Goal: Task Accomplishment & Management: Manage account settings

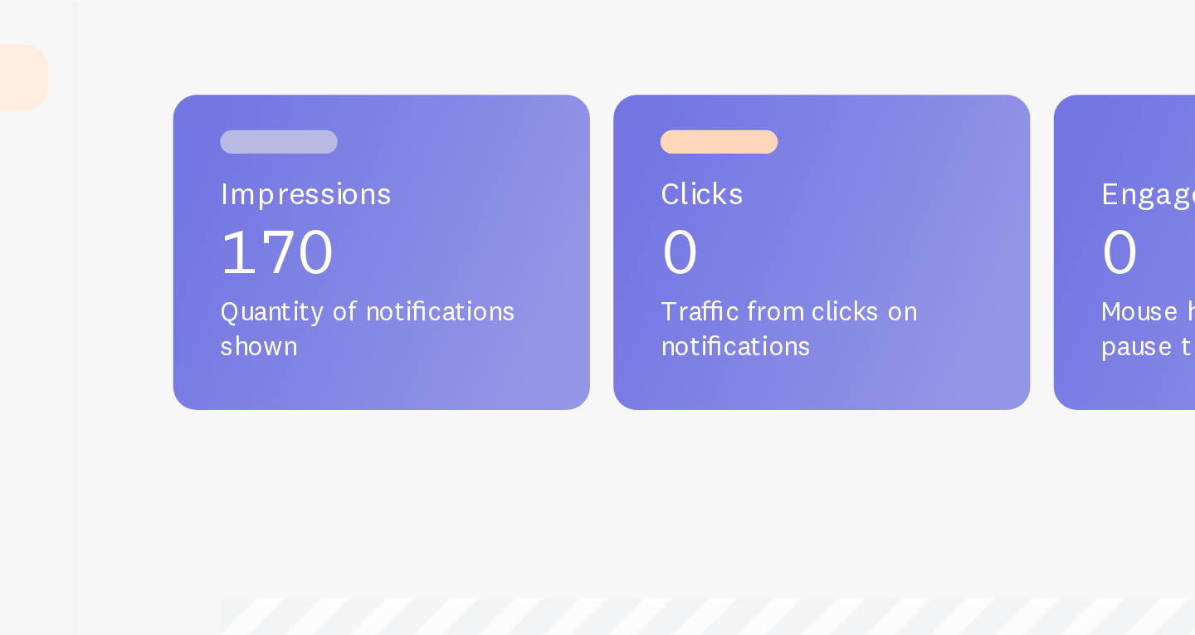
click at [283, 183] on p "170" at bounding box center [319, 179] width 137 height 27
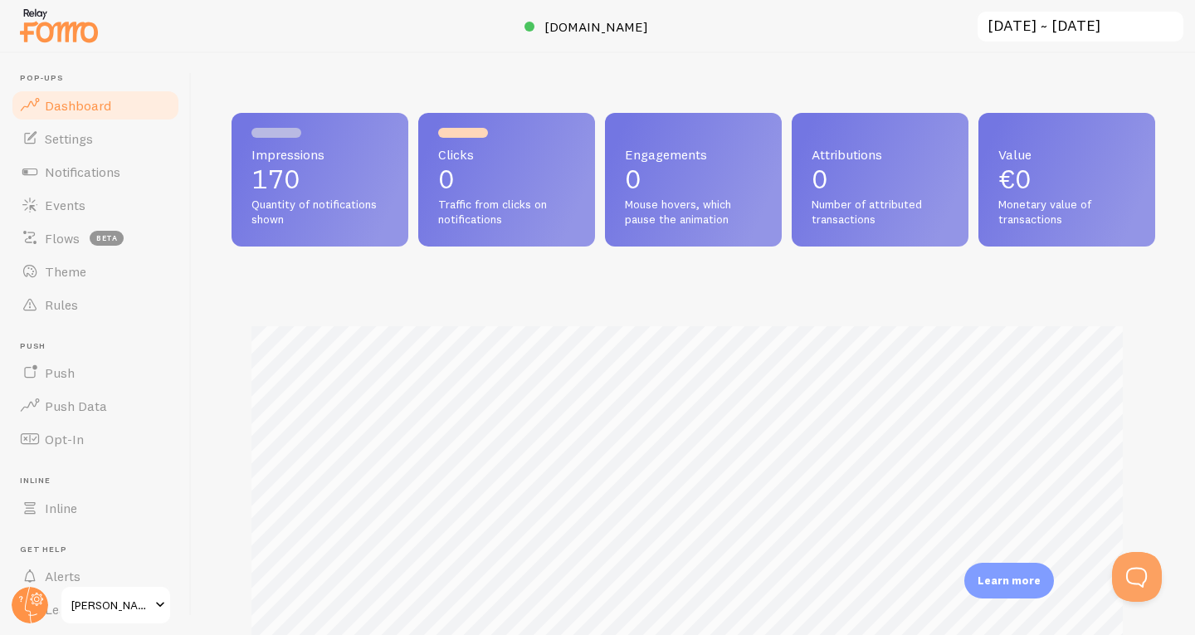
click at [475, 166] on p "0" at bounding box center [506, 179] width 137 height 27
click at [644, 172] on p "0" at bounding box center [693, 179] width 137 height 27
click at [422, 192] on div "Clicks 0 Traffic from clicks on notifications" at bounding box center [506, 180] width 177 height 134
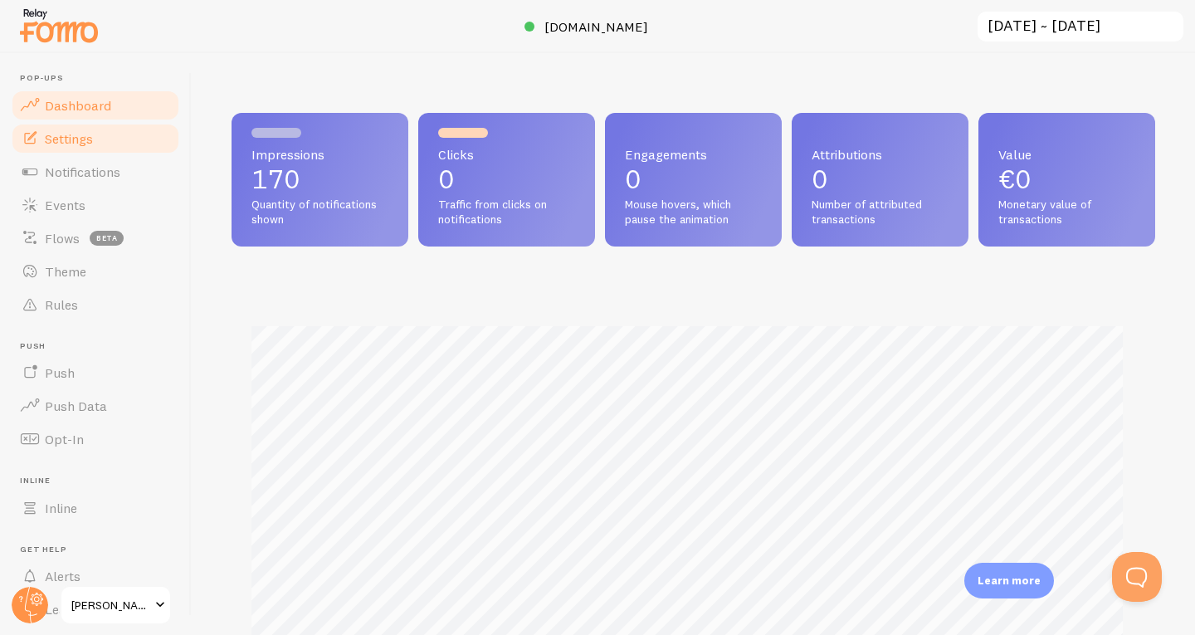
click at [158, 141] on link "Settings" at bounding box center [95, 138] width 171 height 33
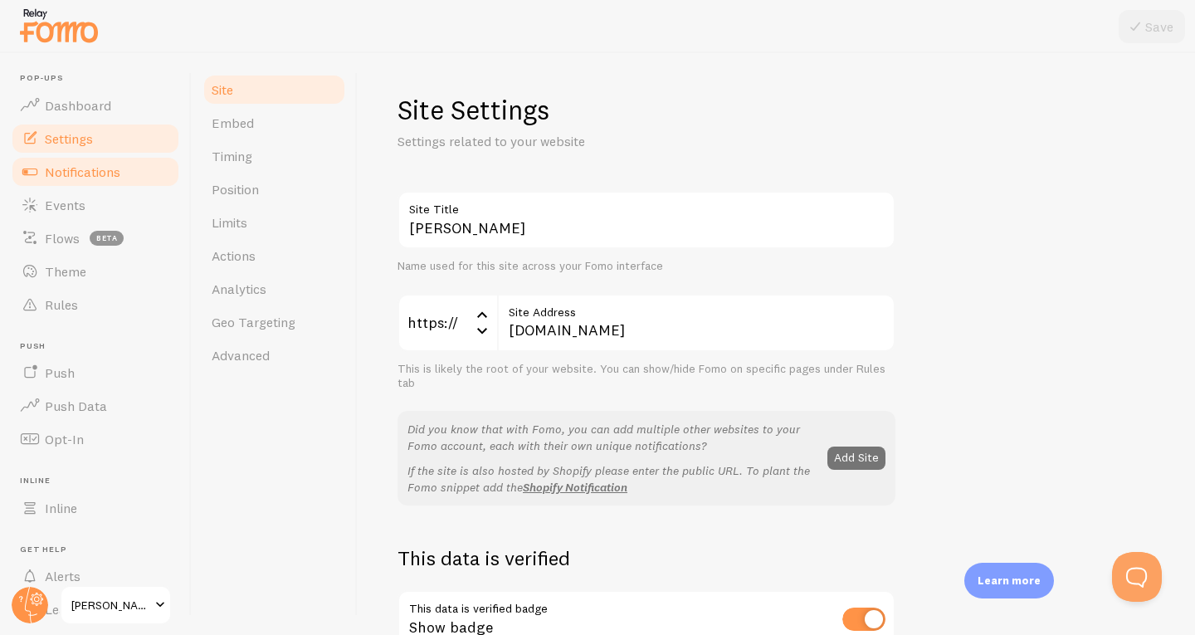
click at [128, 177] on link "Notifications" at bounding box center [95, 171] width 171 height 33
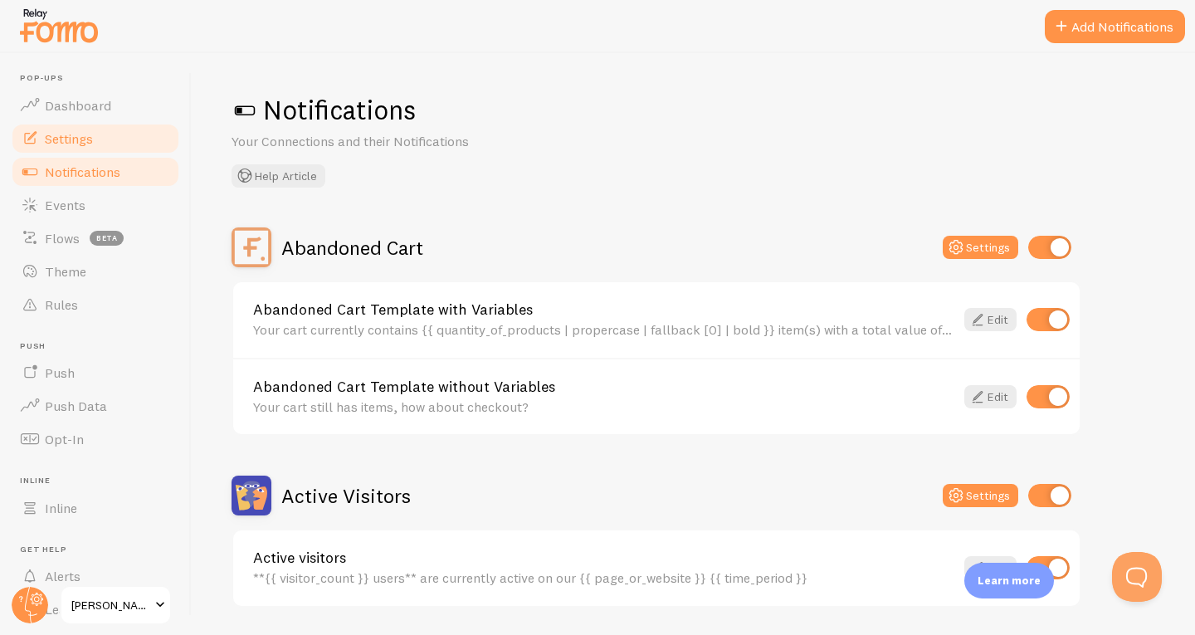
click at [102, 145] on link "Settings" at bounding box center [95, 138] width 171 height 33
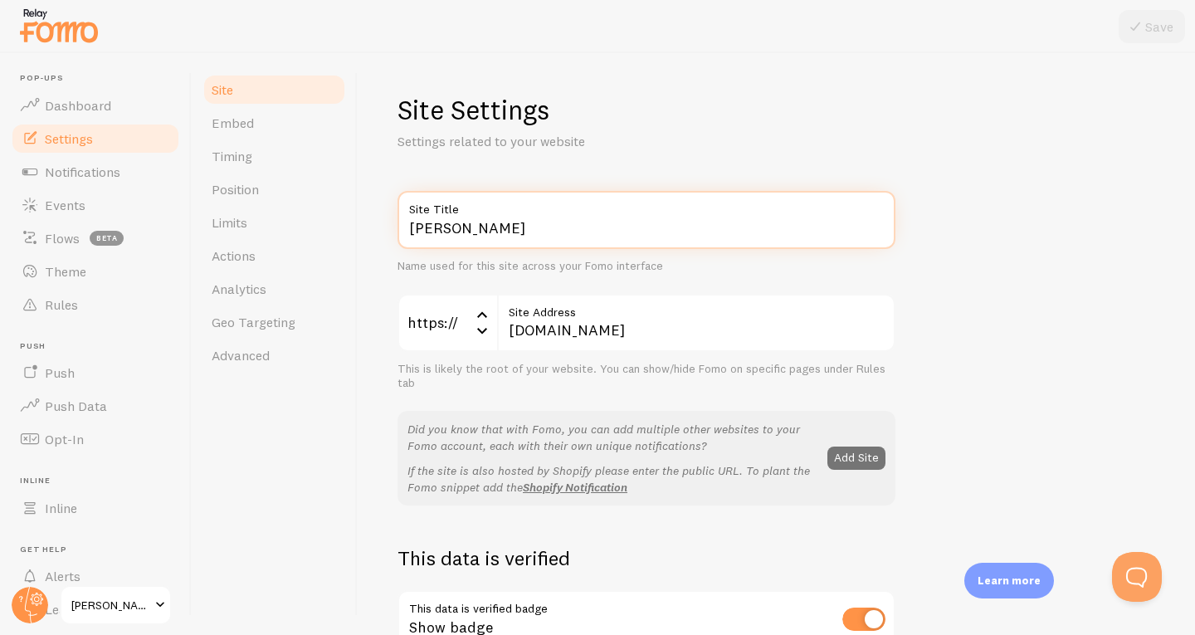
click at [442, 227] on input "[PERSON_NAME]" at bounding box center [646, 220] width 498 height 58
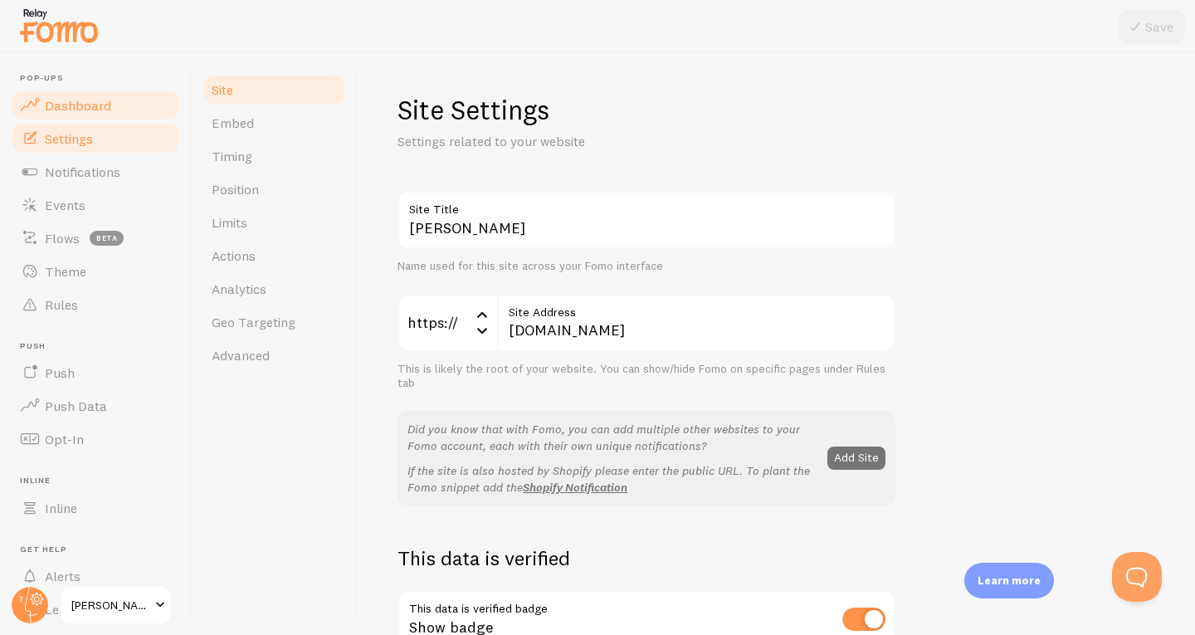
click at [88, 118] on link "Dashboard" at bounding box center [95, 105] width 171 height 33
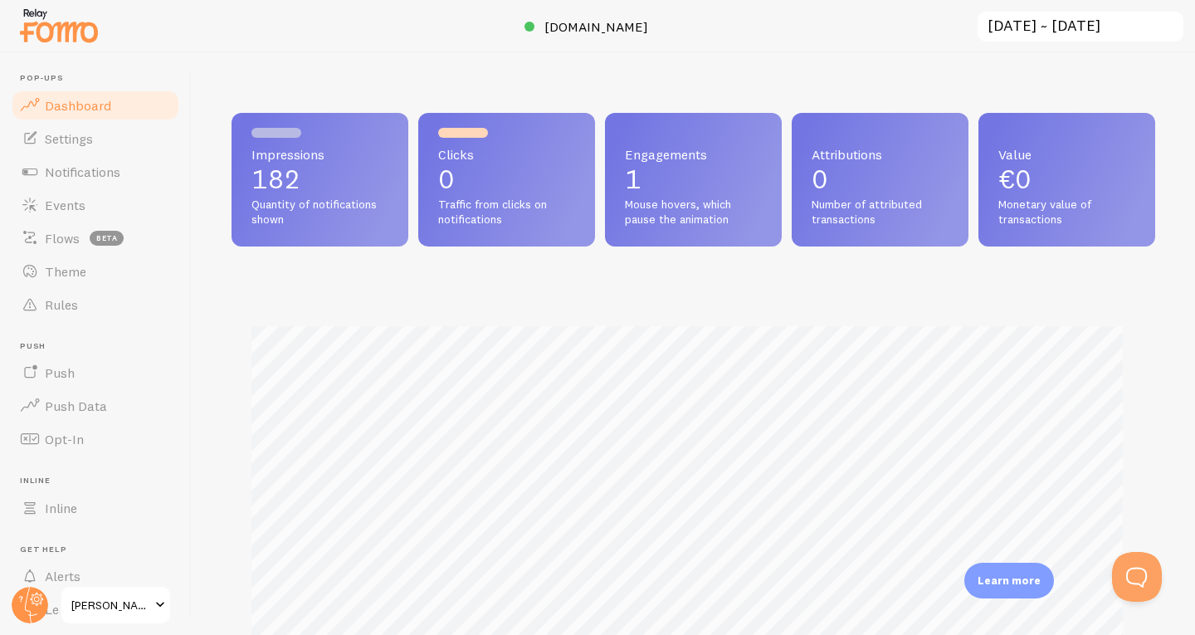
scroll to position [436, 911]
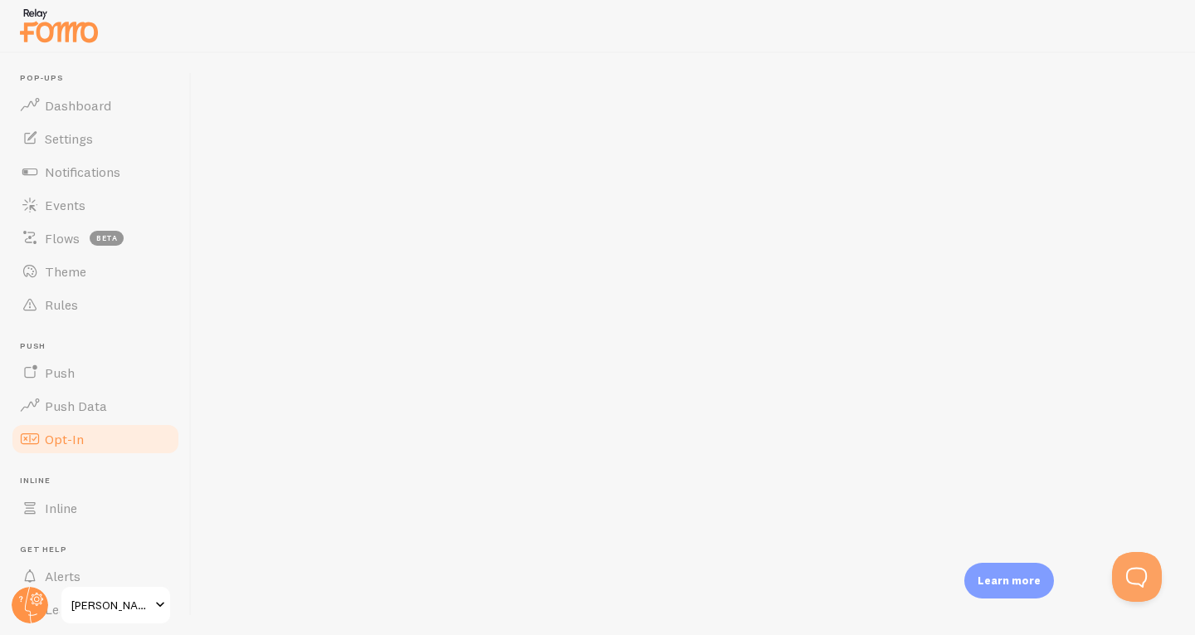
click at [114, 441] on link "Opt-In" at bounding box center [95, 438] width 171 height 33
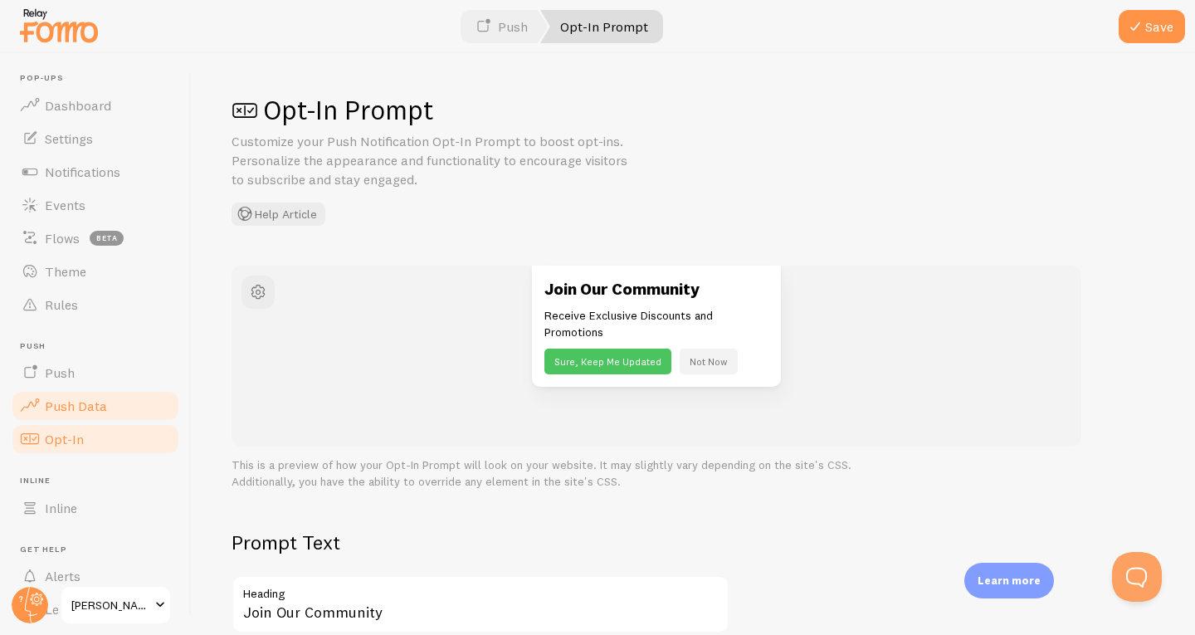
click at [105, 411] on span "Push Data" at bounding box center [76, 405] width 62 height 17
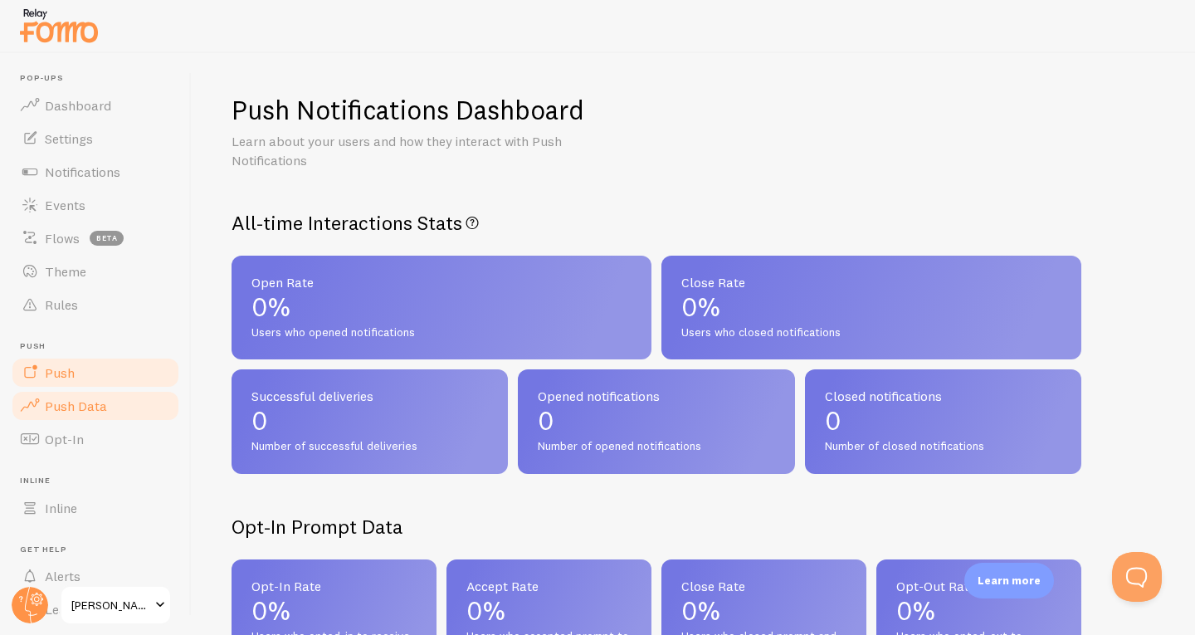
click at [90, 383] on link "Push" at bounding box center [95, 372] width 171 height 33
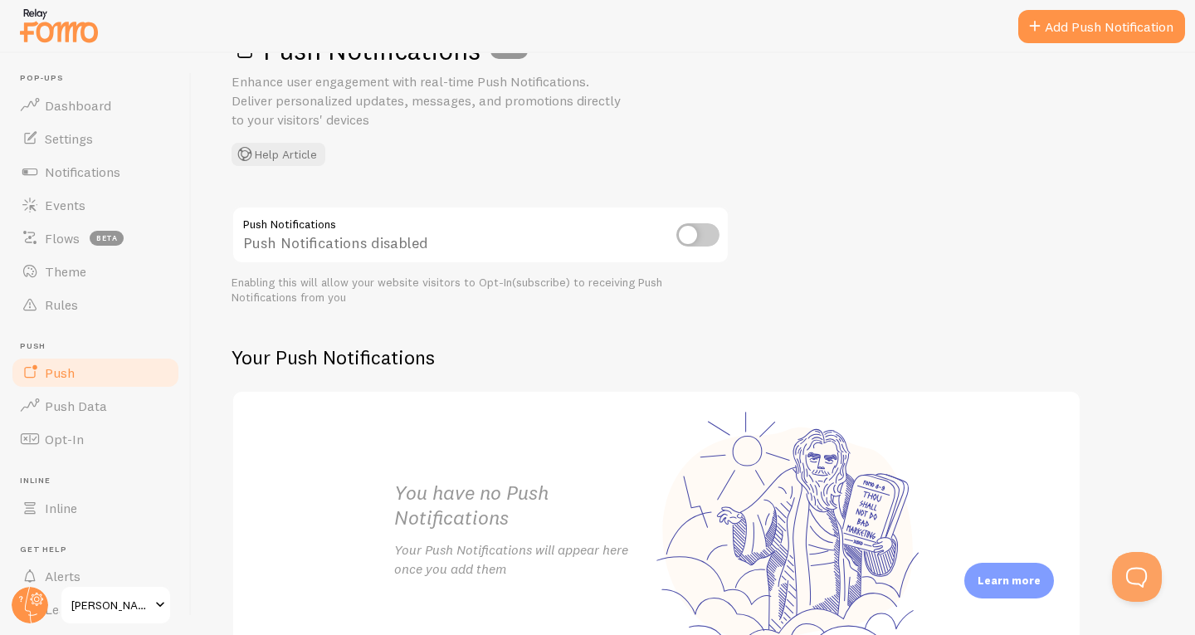
scroll to position [62, 0]
click at [693, 235] on input "checkbox" at bounding box center [697, 232] width 43 height 23
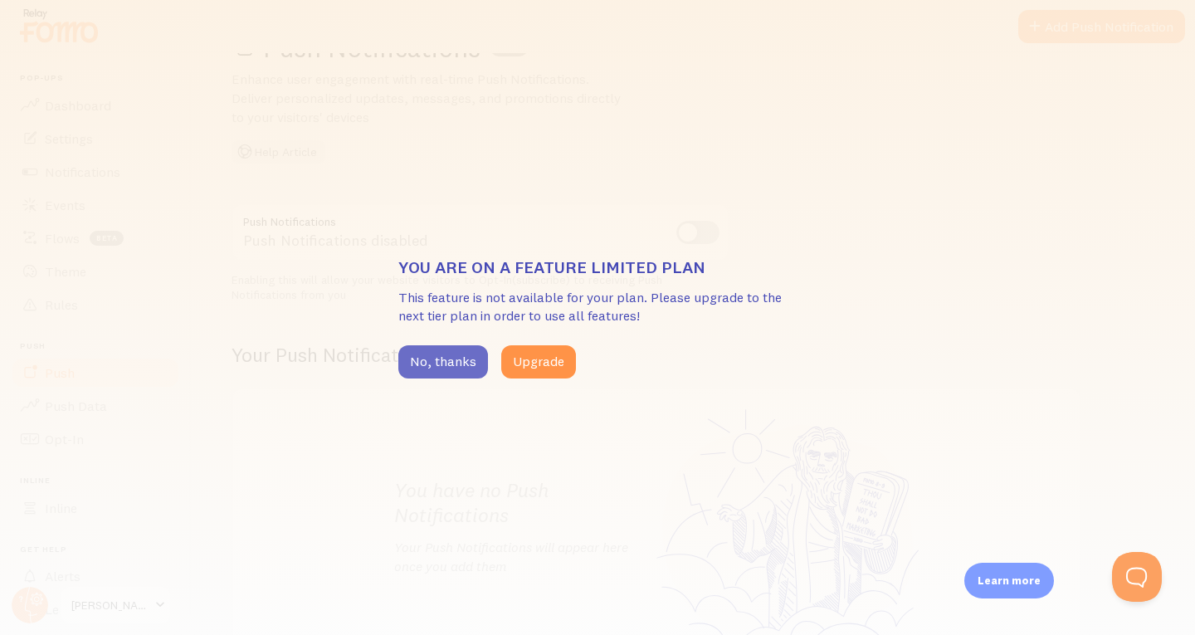
click at [444, 363] on button "No, thanks" at bounding box center [443, 361] width 90 height 33
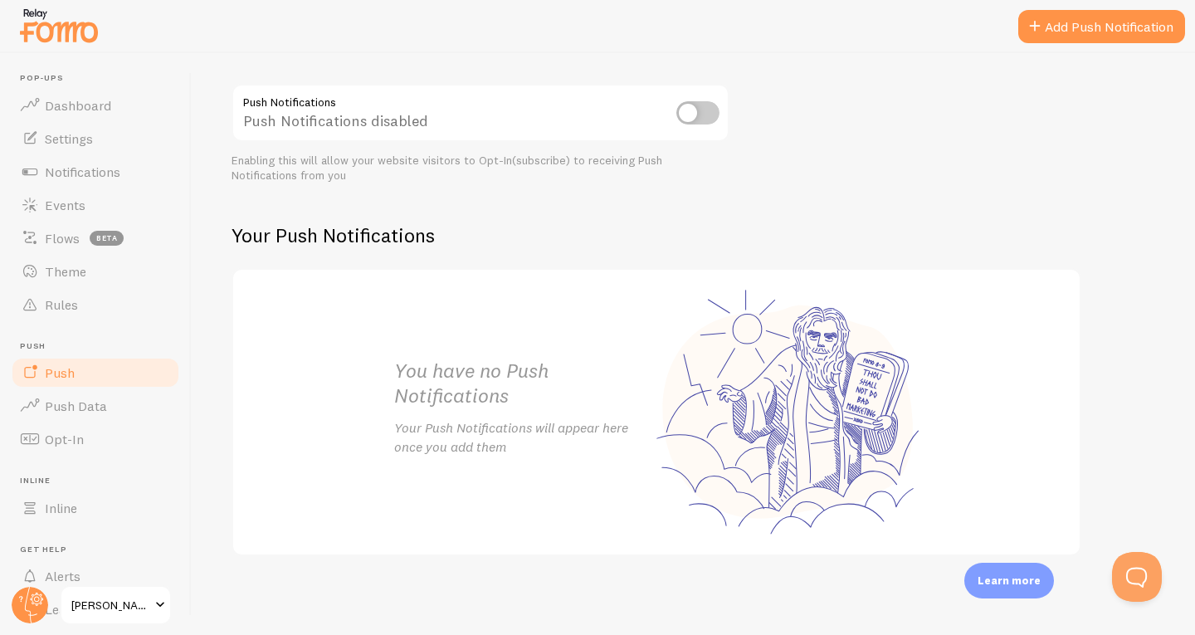
scroll to position [0, 0]
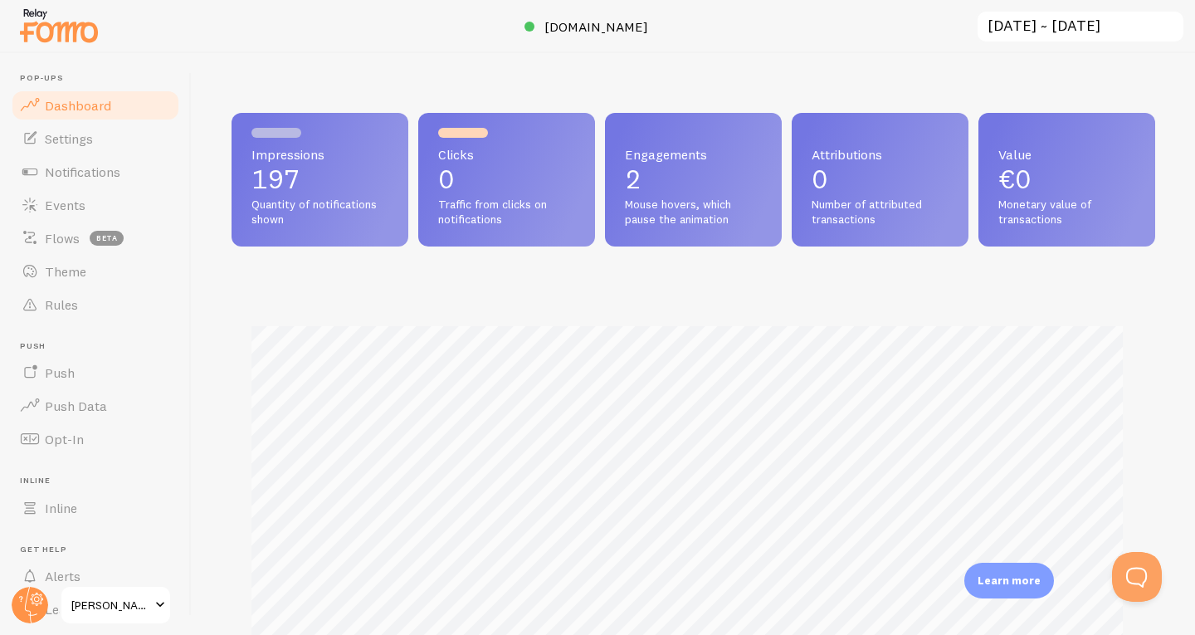
drag, startPoint x: 295, startPoint y: 163, endPoint x: 244, endPoint y: 167, distance: 51.6
click at [244, 167] on div "Impressions 197 Quantity of notifications shown" at bounding box center [320, 180] width 177 height 134
click at [264, 160] on span "Impressions" at bounding box center [319, 154] width 137 height 13
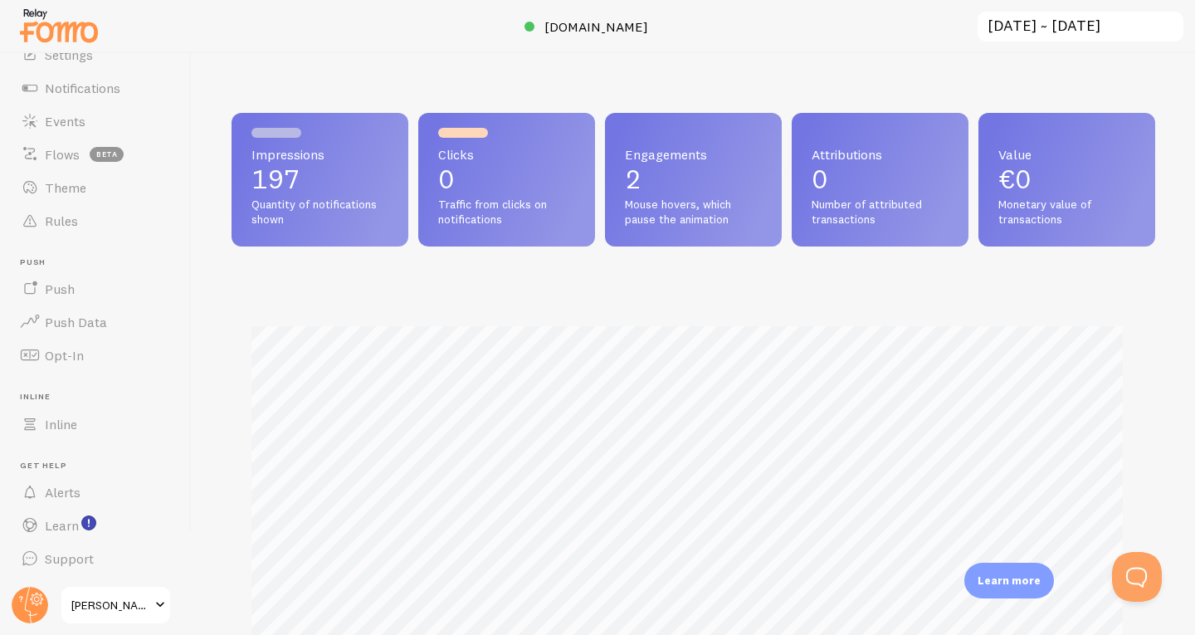
click at [148, 607] on span "[PERSON_NAME]" at bounding box center [110, 605] width 79 height 20
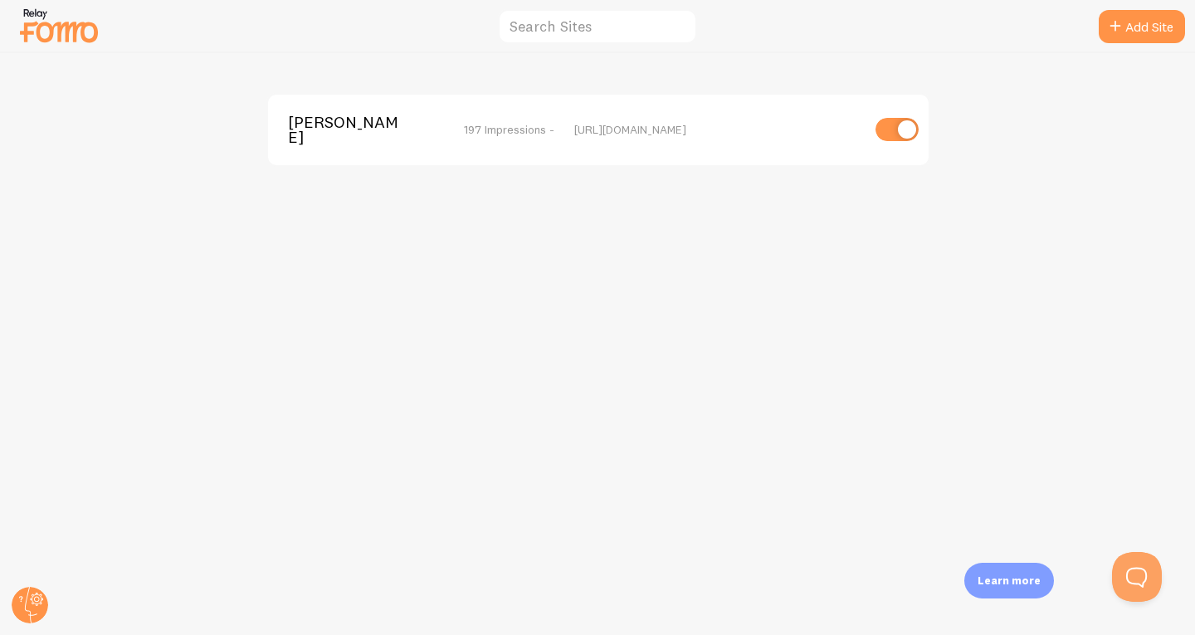
click at [885, 118] on input "checkbox" at bounding box center [896, 129] width 43 height 23
checkbox input "false"
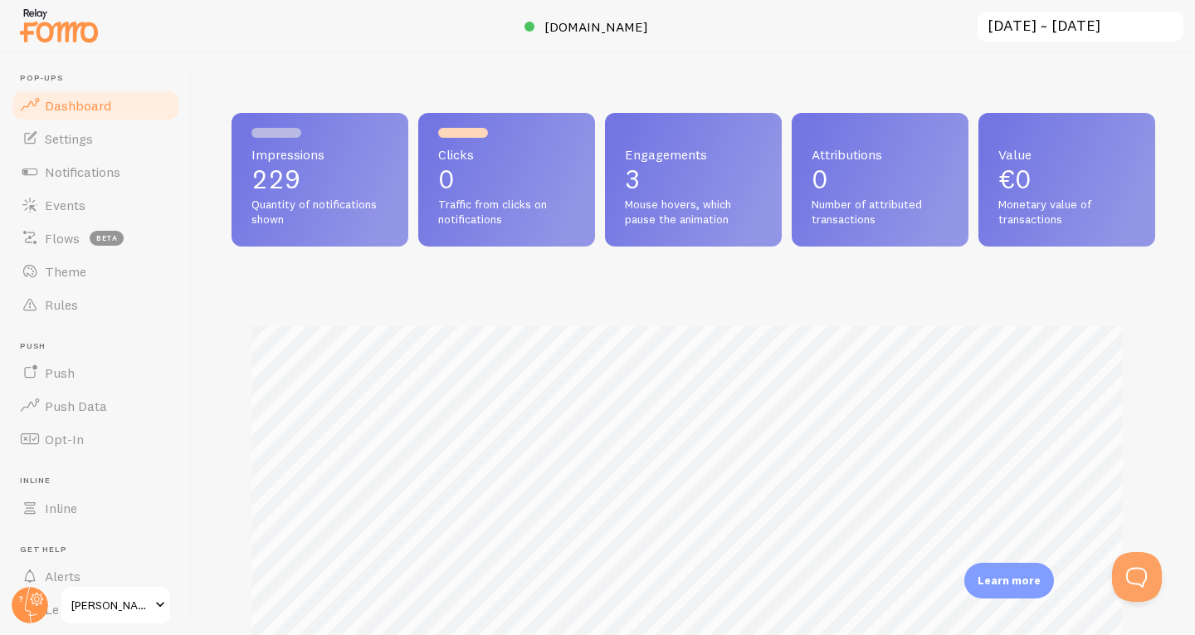
click at [147, 594] on link "[PERSON_NAME]" at bounding box center [116, 605] width 112 height 40
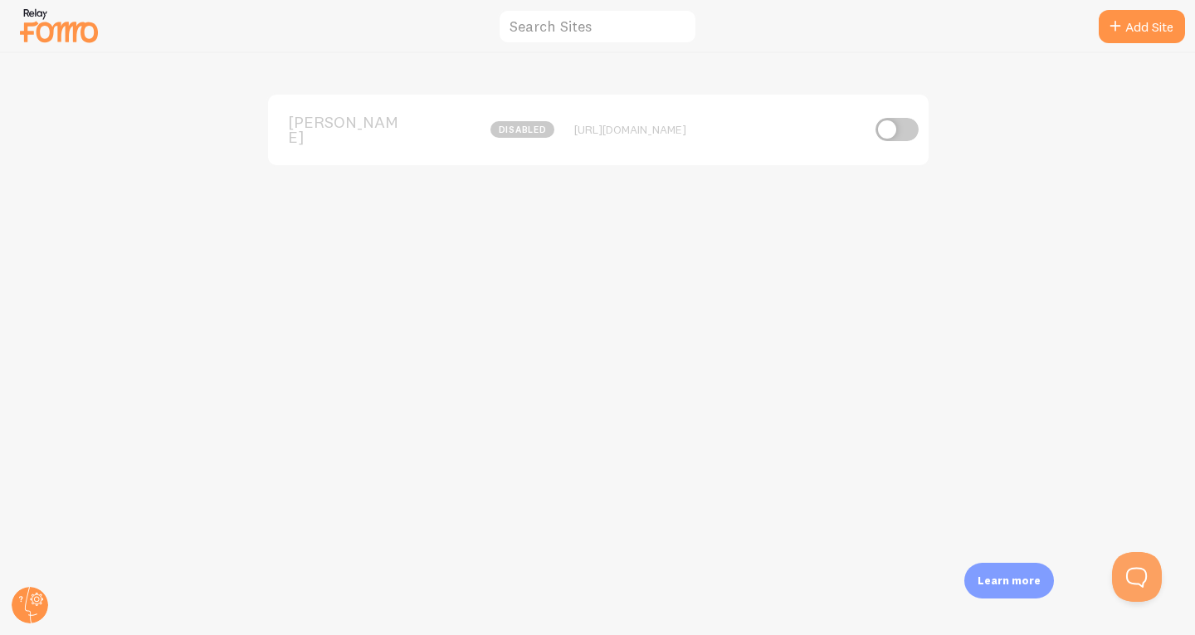
click at [147, 594] on div "FIORE disabled https://fioregalerie.com" at bounding box center [598, 344] width 1194 height 582
click at [20, 606] on circle at bounding box center [30, 605] width 37 height 37
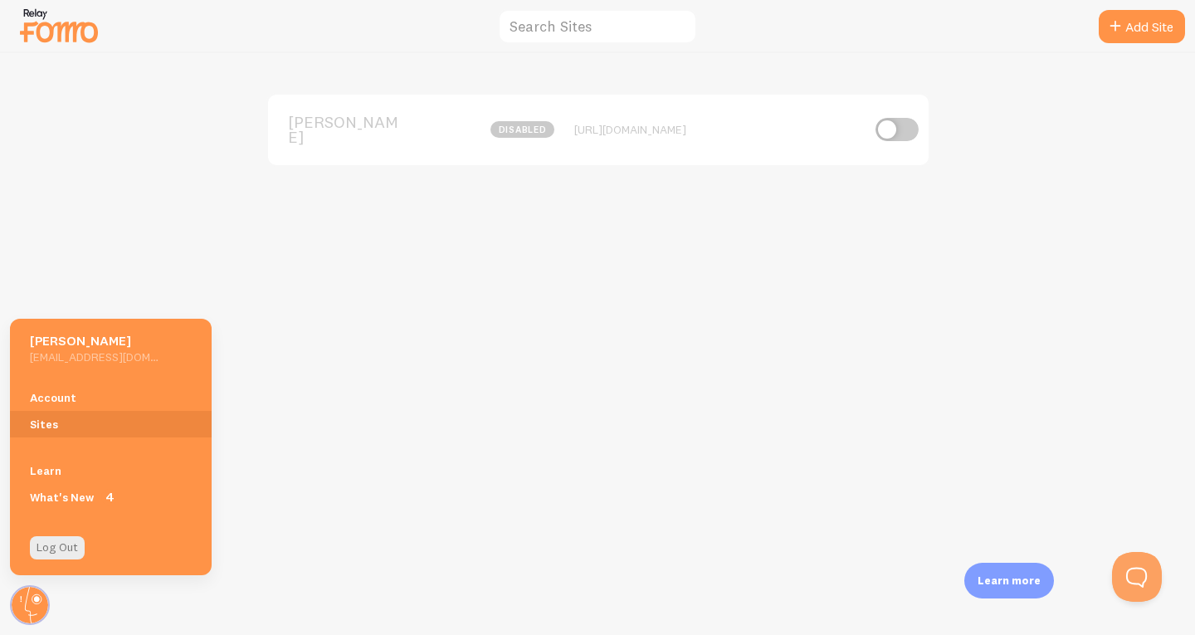
click at [415, 134] on span "[PERSON_NAME]" at bounding box center [355, 130] width 134 height 31
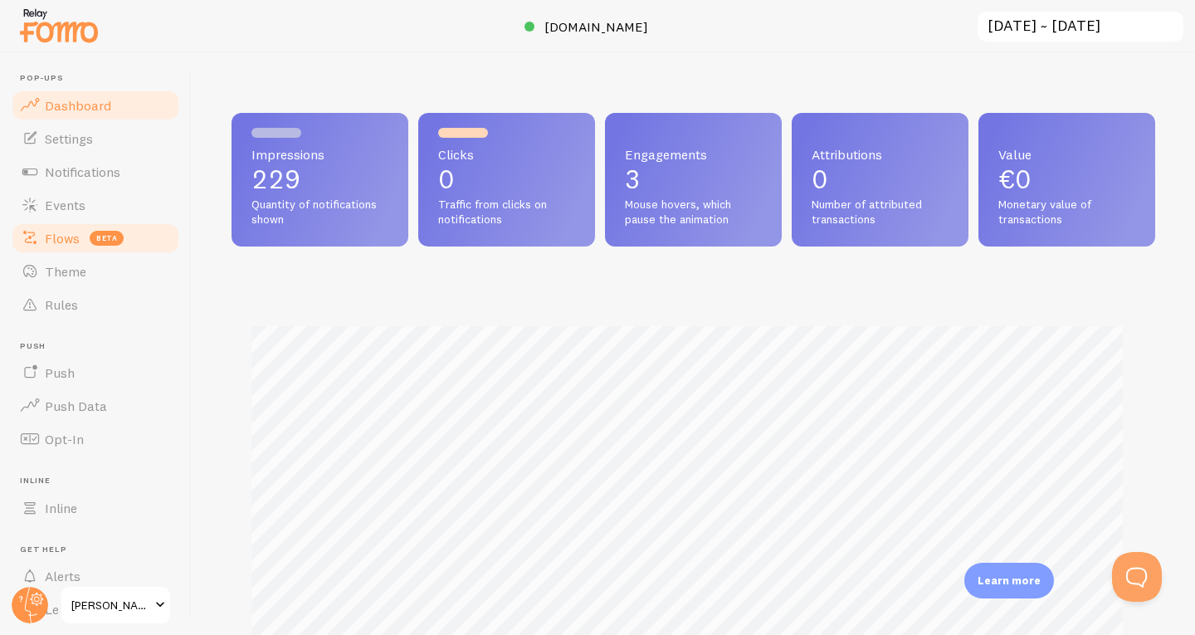
scroll to position [436, 911]
